Goal: Check status: Check status

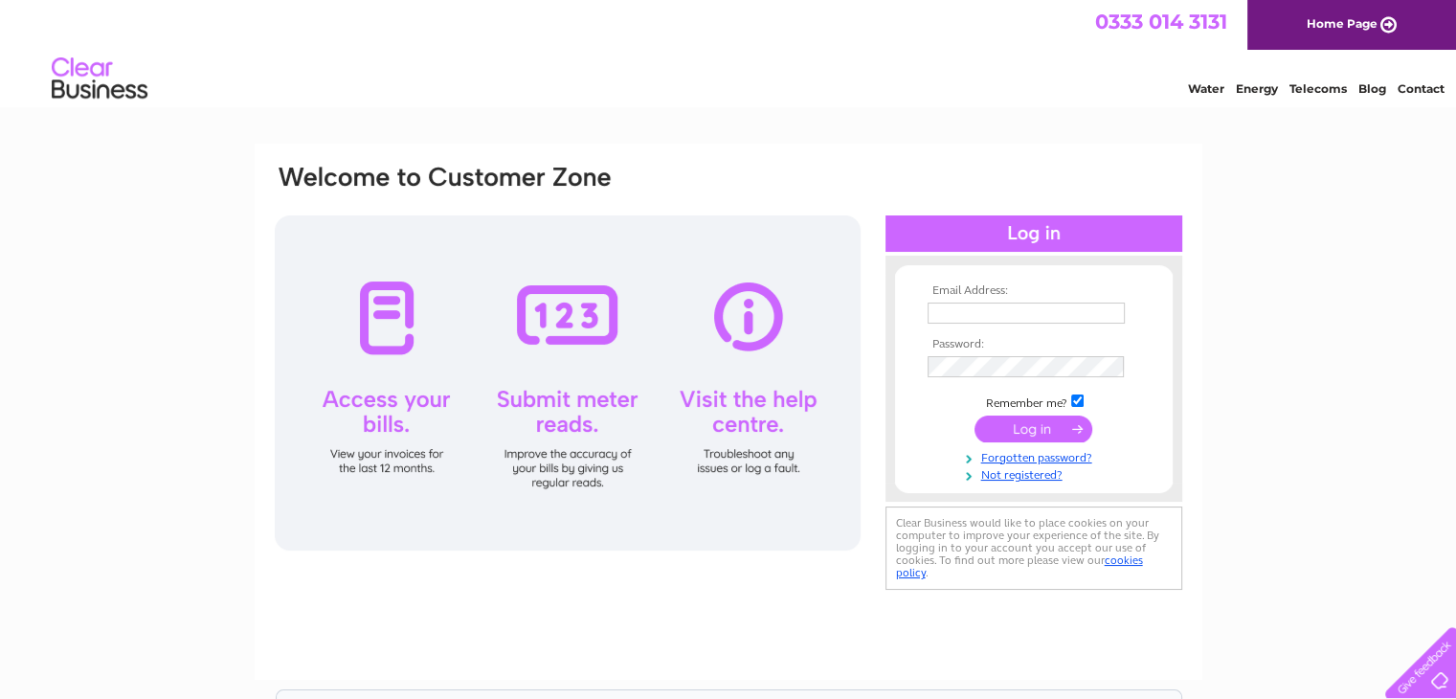
type input "[EMAIL_ADDRESS][DOMAIN_NAME]"
click at [1025, 430] on input "submit" at bounding box center [1034, 429] width 118 height 27
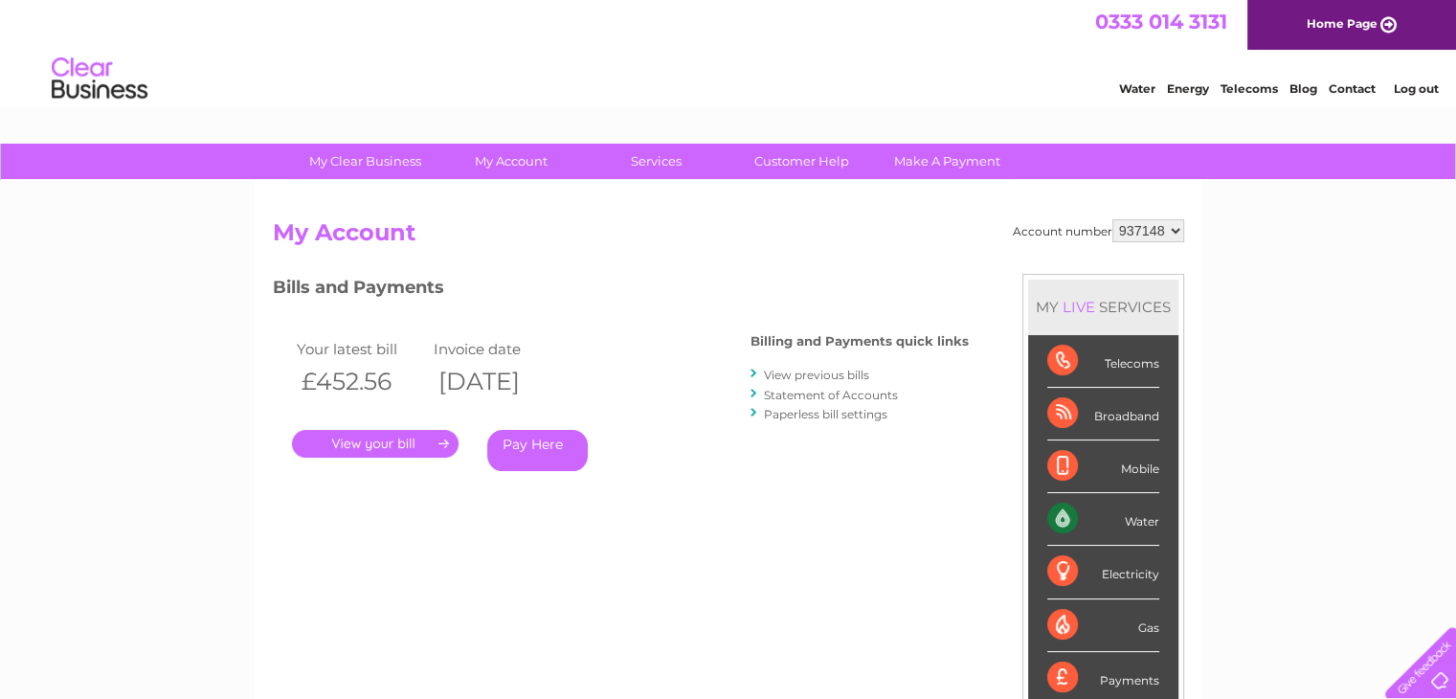
click at [395, 438] on link "." at bounding box center [375, 444] width 167 height 28
